Goal: Task Accomplishment & Management: Use online tool/utility

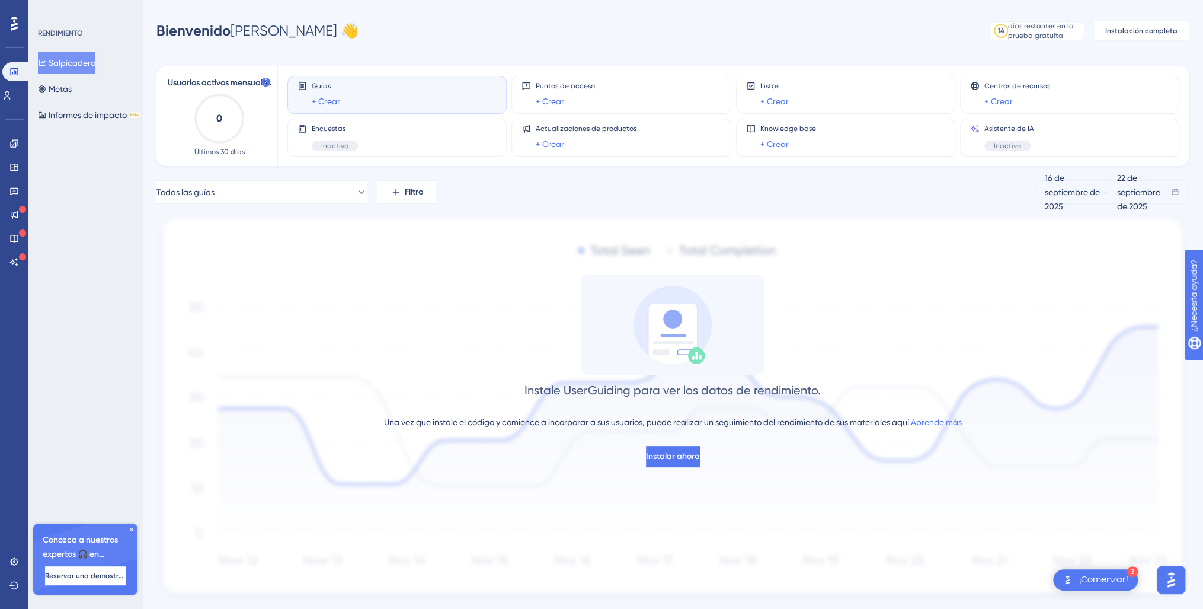
click at [99, 538] on span "Conozca a nuestros expertos 🎧 en incorporación" at bounding box center [85, 547] width 85 height 28
click at [8, 91] on link at bounding box center [6, 95] width 9 height 19
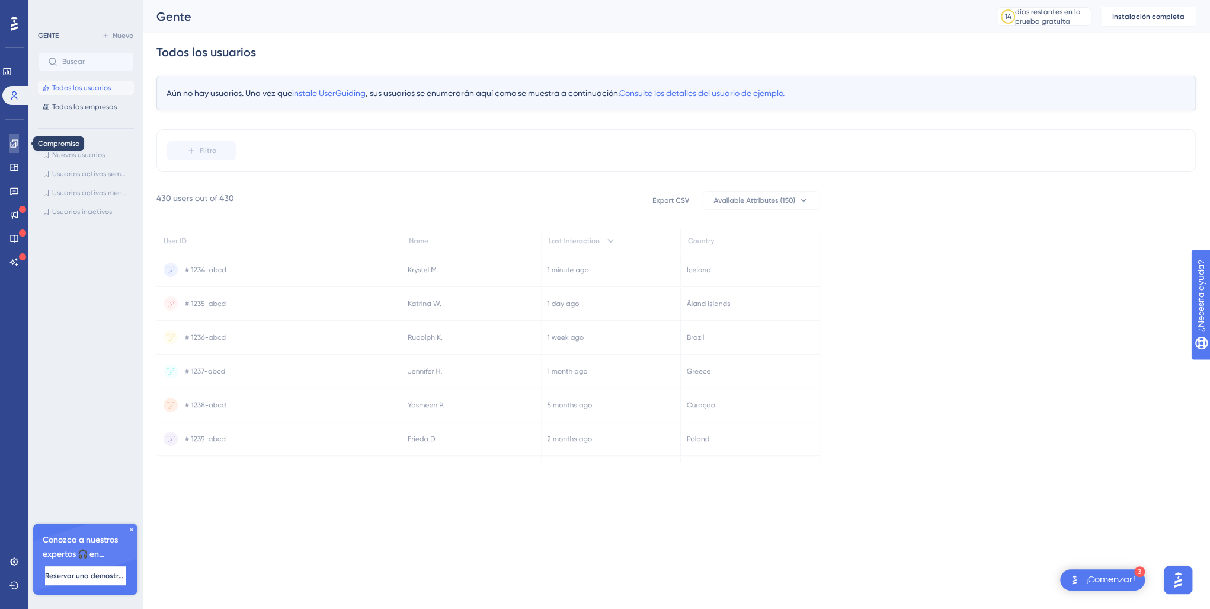
click at [15, 150] on link at bounding box center [13, 143] width 9 height 19
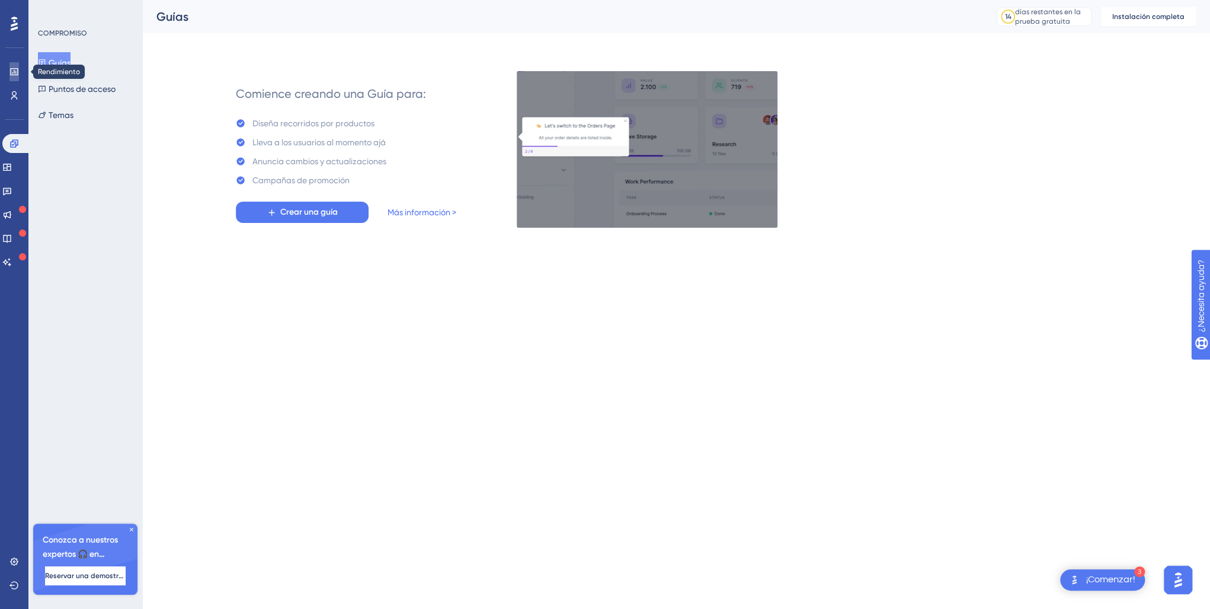
click at [19, 73] on link at bounding box center [13, 71] width 9 height 19
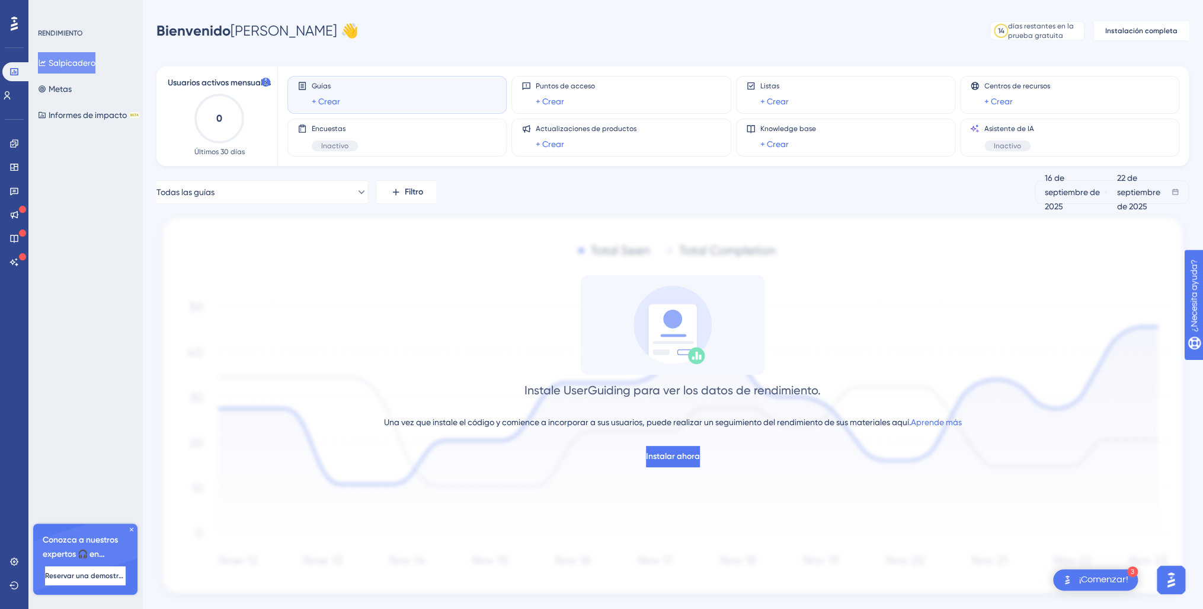
click at [224, 111] on icon "0" at bounding box center [219, 118] width 52 height 52
click at [564, 100] on div "+ Crear" at bounding box center [565, 101] width 59 height 14
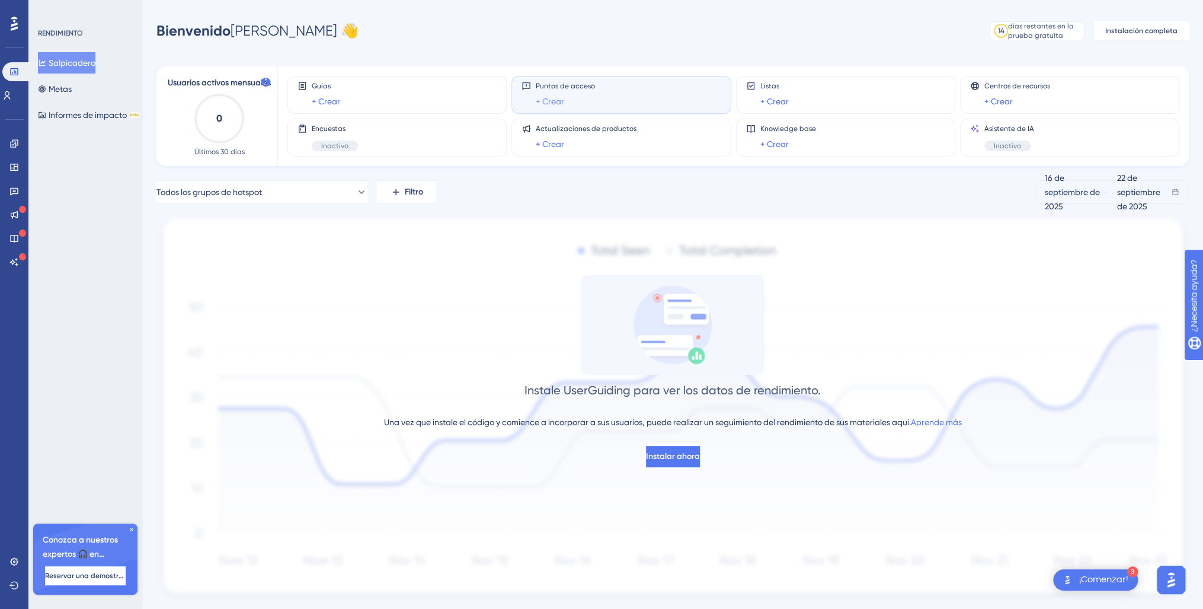
click at [555, 100] on link "+ Crear" at bounding box center [550, 101] width 28 height 14
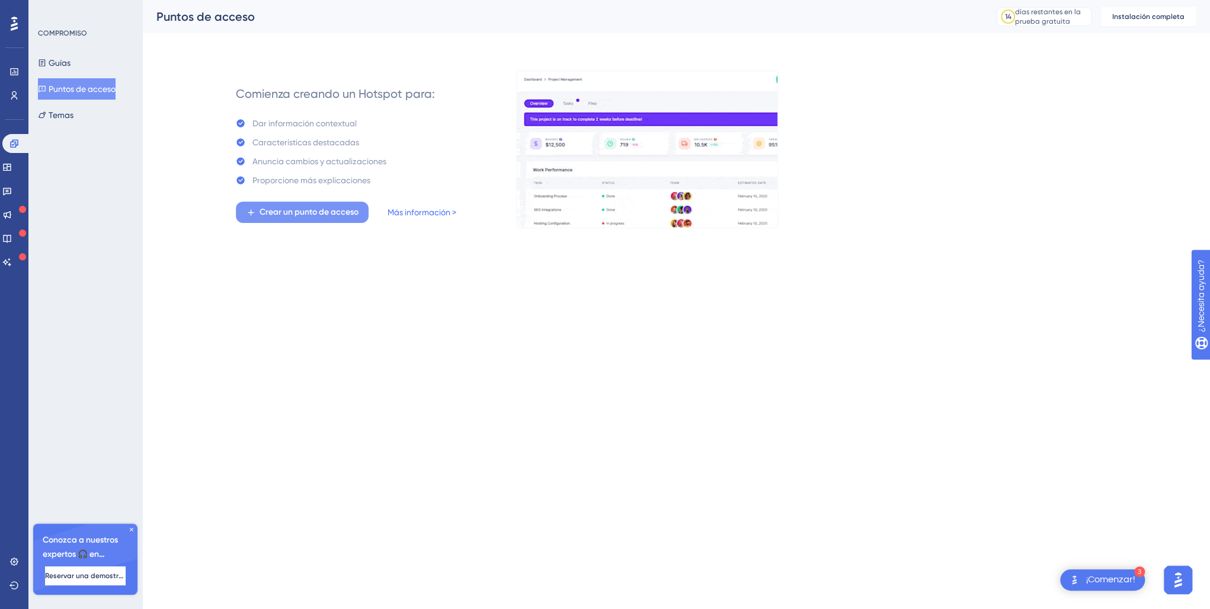
click at [330, 215] on span "Crear un punto de acceso" at bounding box center [309, 212] width 99 height 14
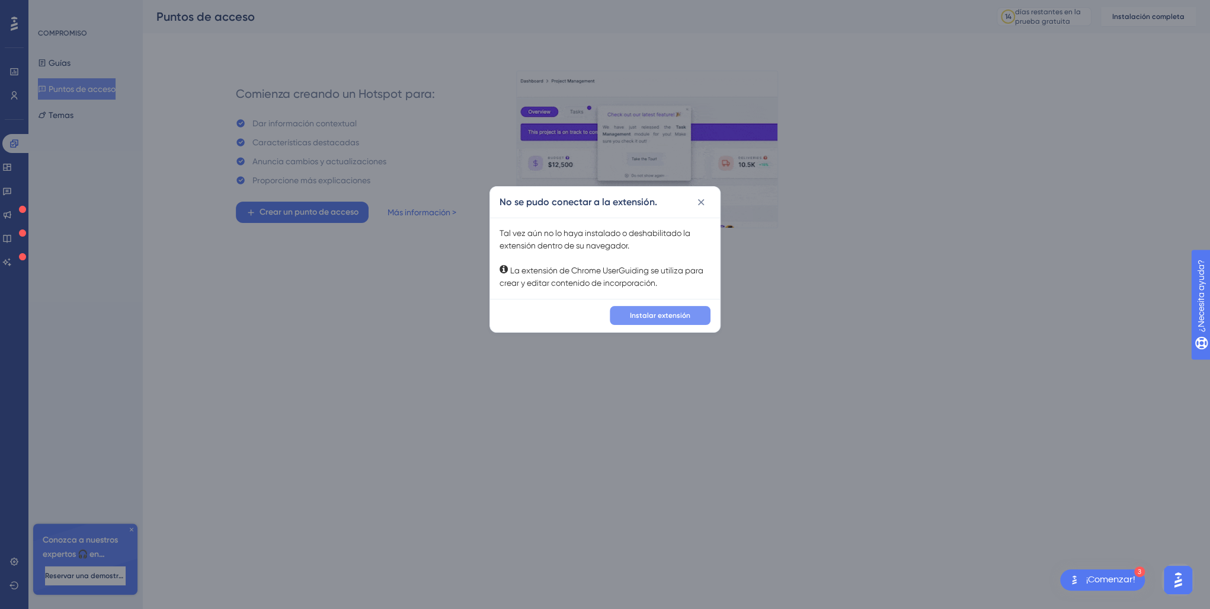
click at [654, 318] on span "Instalar extensión" at bounding box center [660, 315] width 60 height 9
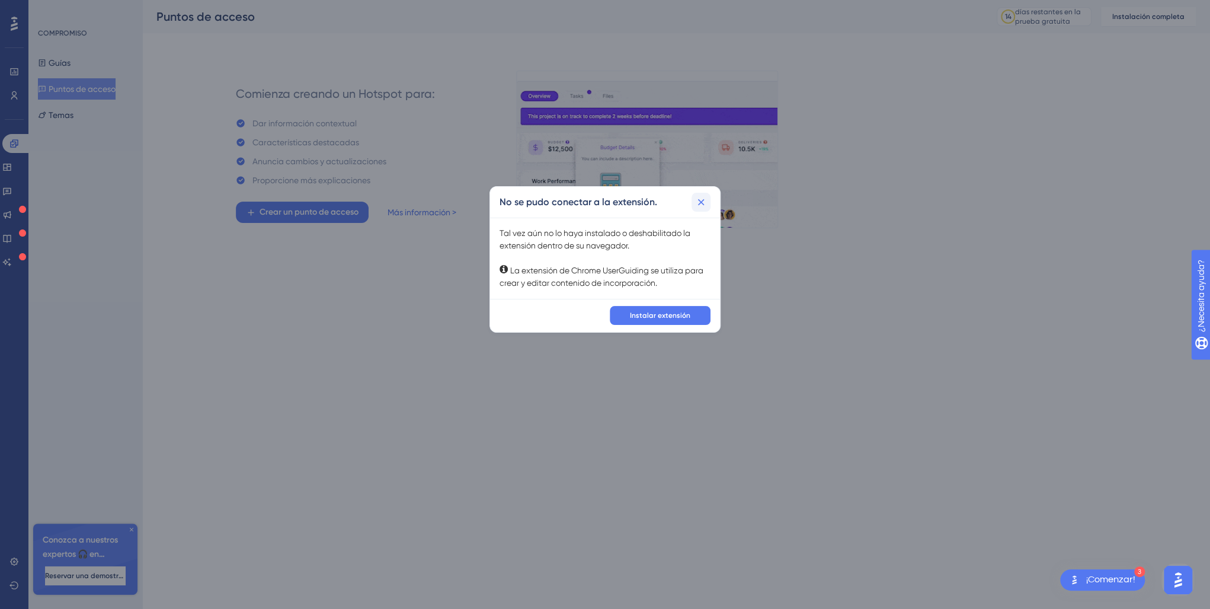
click at [702, 206] on icon at bounding box center [701, 202] width 12 height 12
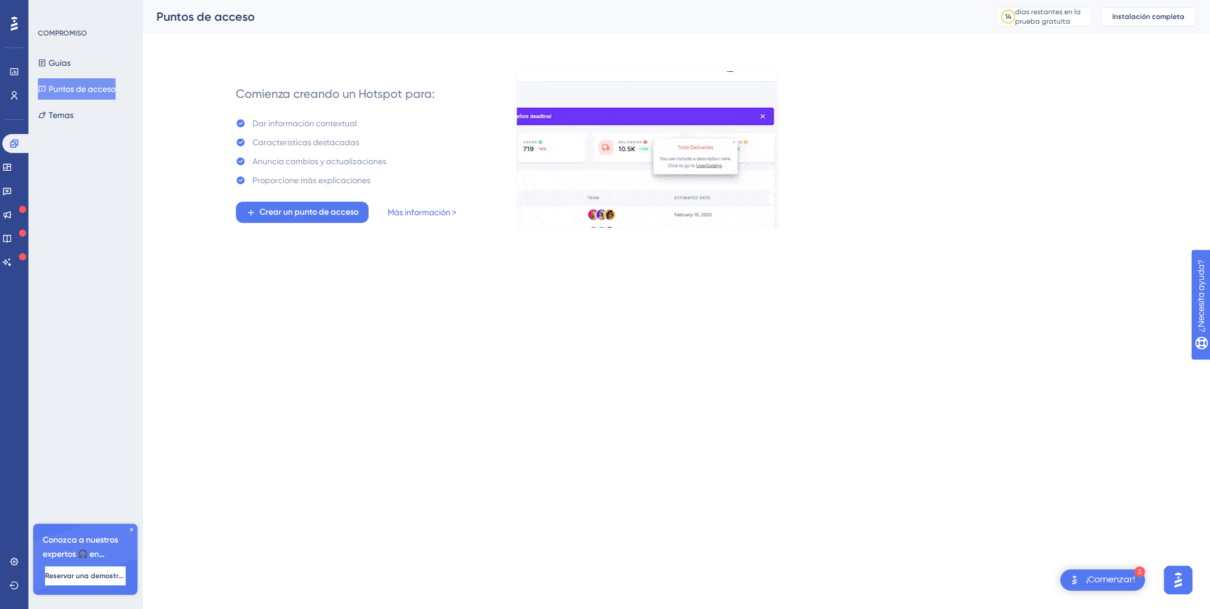
click at [1143, 12] on span "Instalación completa" at bounding box center [1149, 16] width 72 height 9
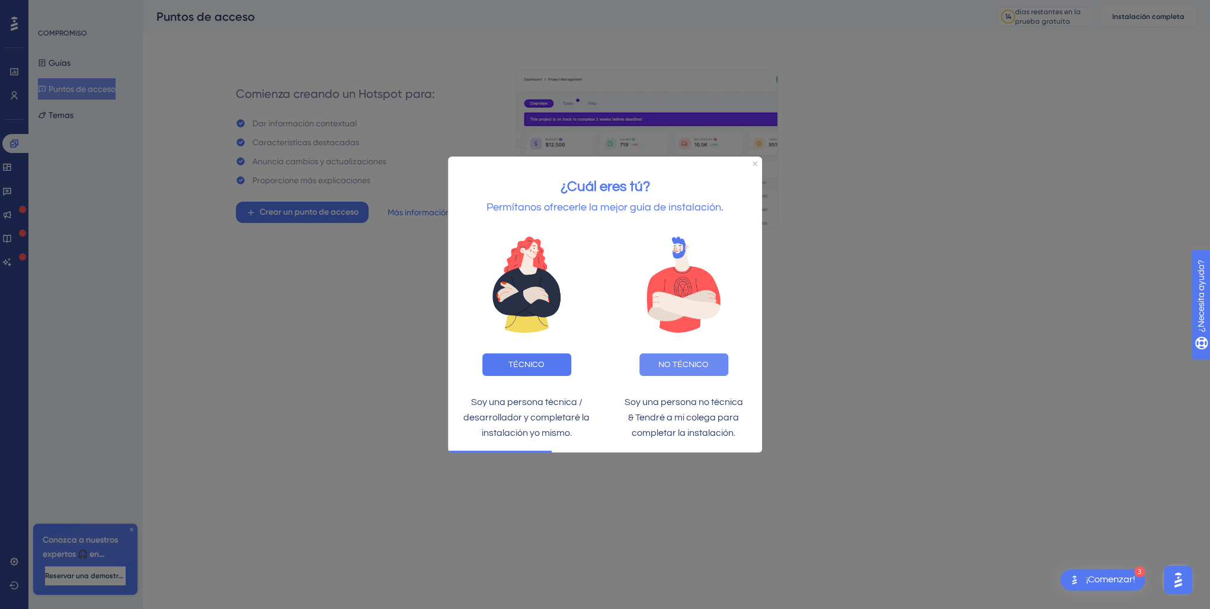
click at [653, 366] on button "NO TÉCNICO" at bounding box center [684, 364] width 89 height 23
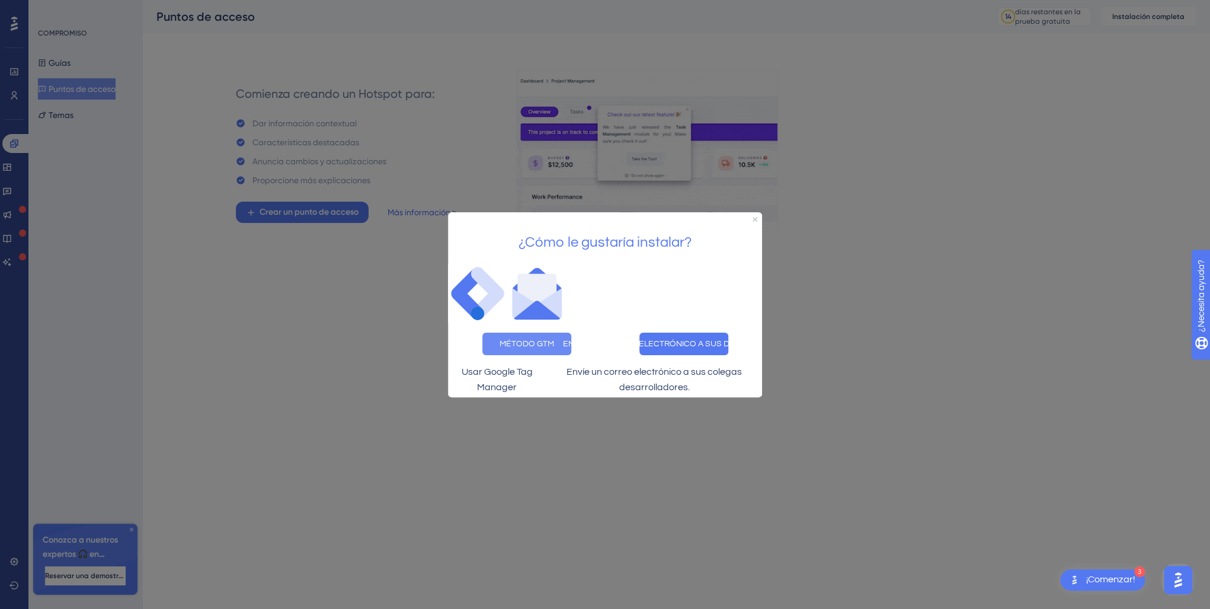
click at [529, 341] on button "MÉTODO GTM" at bounding box center [526, 343] width 89 height 23
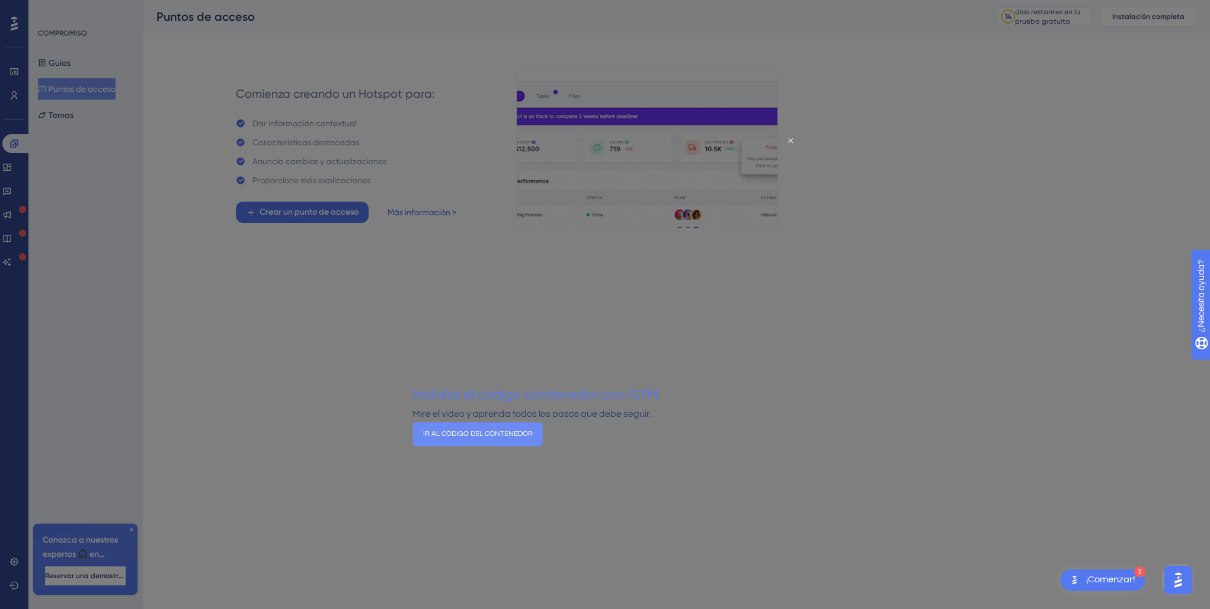
click at [543, 445] on button "IR AL CÓDIGO DEL CONTENEDOR" at bounding box center [478, 433] width 130 height 24
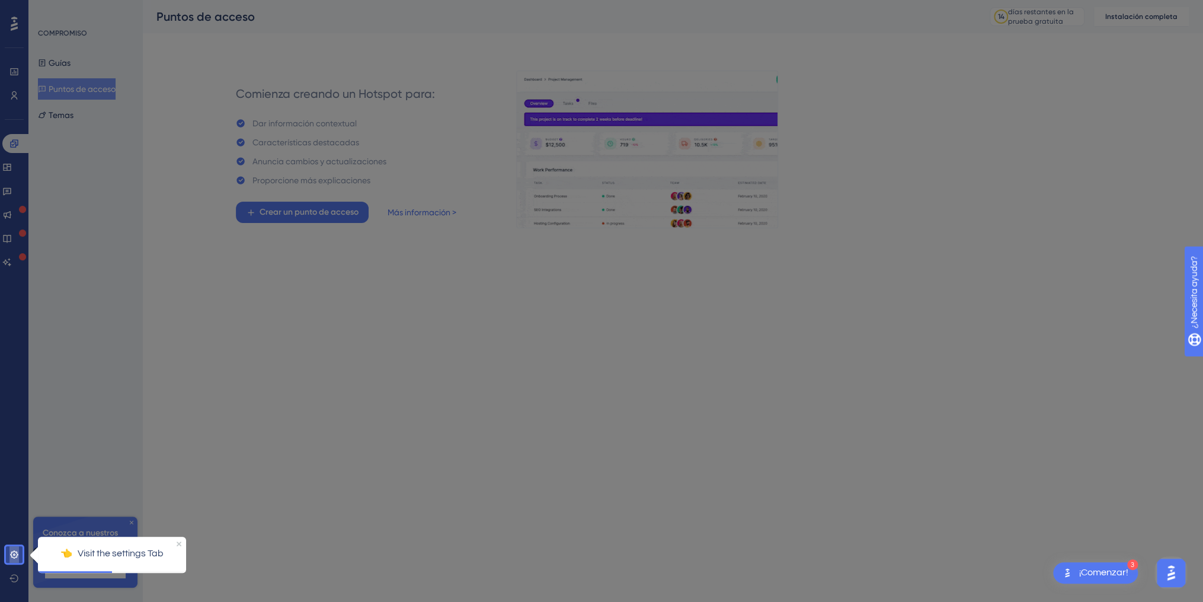
click at [16, 552] on icon at bounding box center [13, 553] width 9 height 9
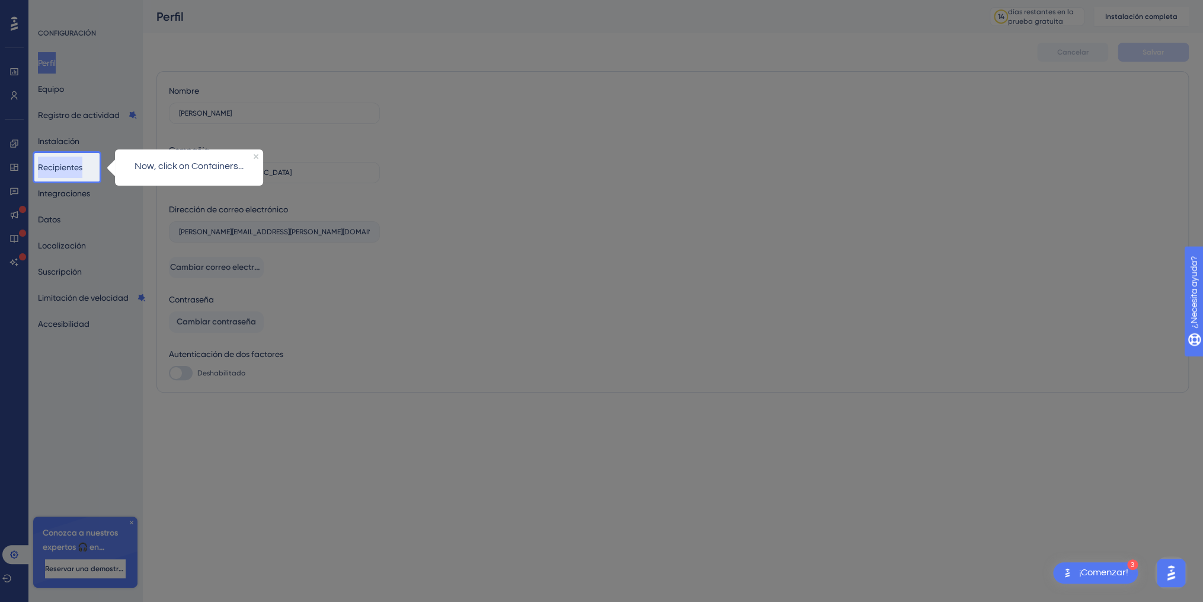
click at [67, 162] on button "Recipientes" at bounding box center [60, 166] width 44 height 21
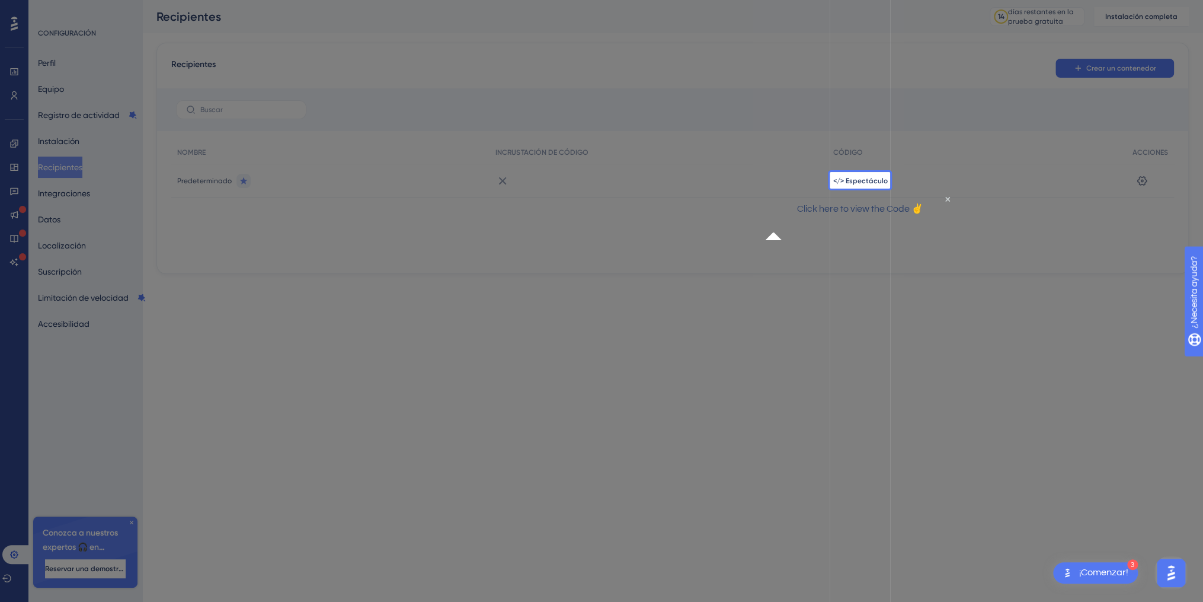
click at [872, 174] on div "</> Espectáculo" at bounding box center [976, 180] width 299 height 33
click at [863, 183] on span "</> Espectáculo" at bounding box center [860, 180] width 55 height 9
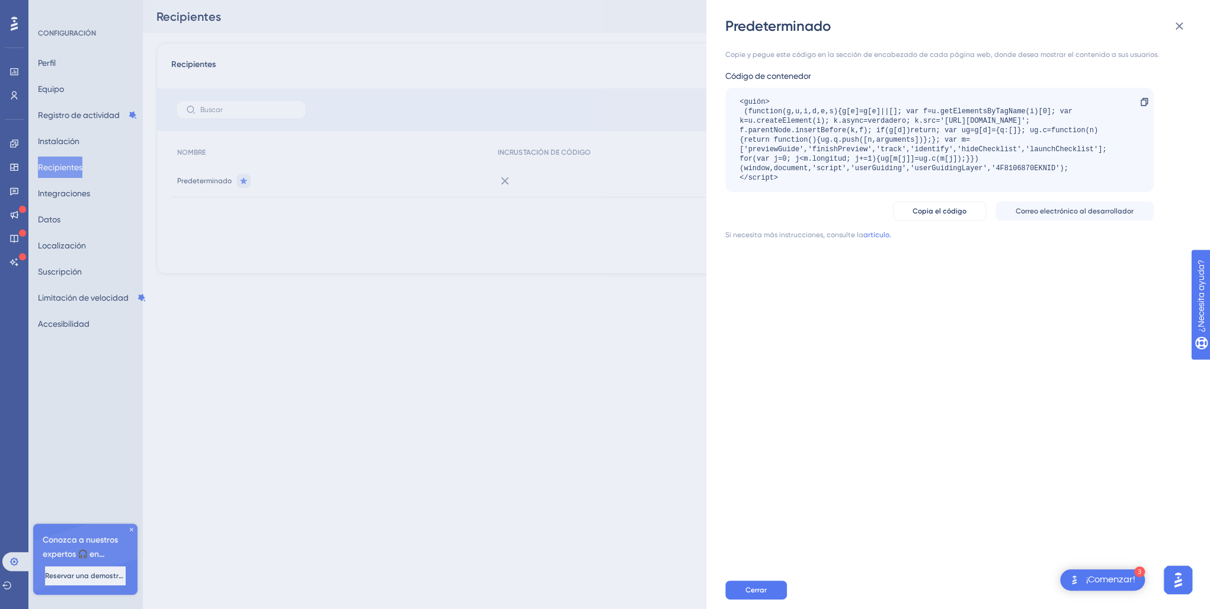
click at [894, 220] on div "Copia el código Correo electrónico al desarrollador" at bounding box center [939, 211] width 429 height 19
click at [922, 215] on span "Copia el código" at bounding box center [940, 210] width 54 height 9
